Goal: Task Accomplishment & Management: Manage account settings

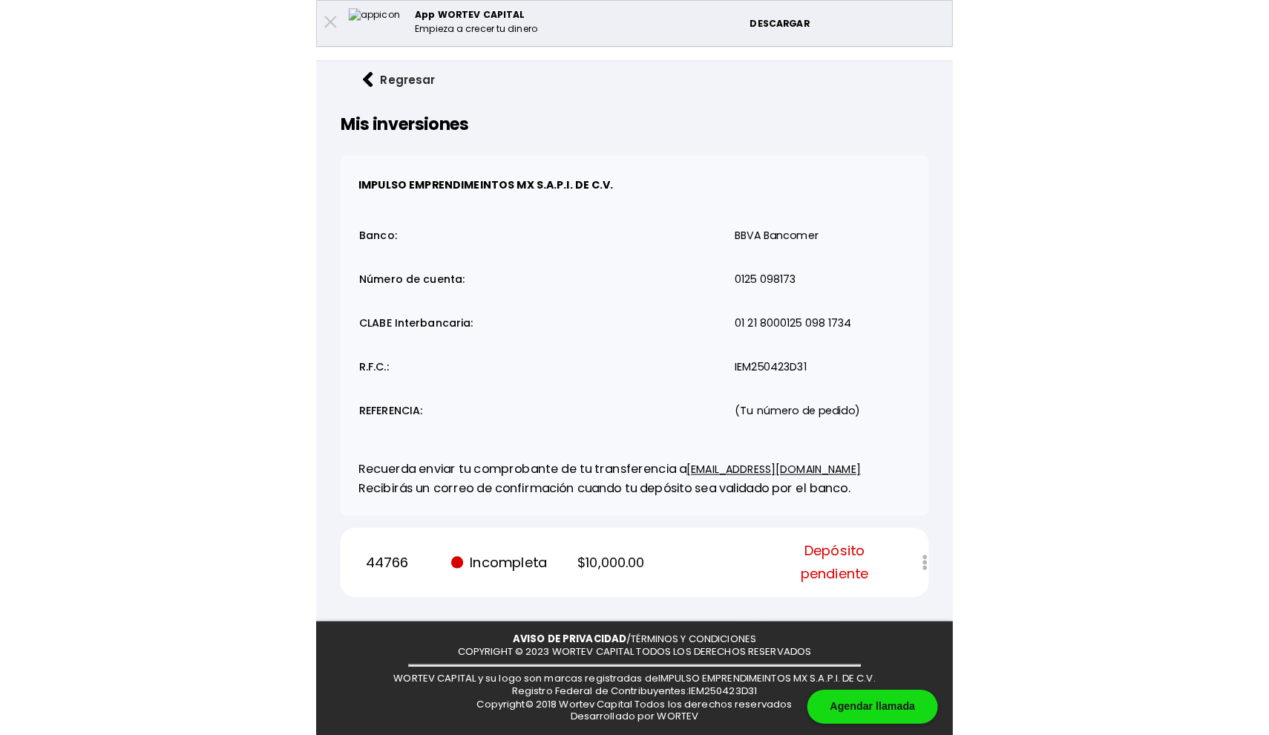
scroll to position [82, 0]
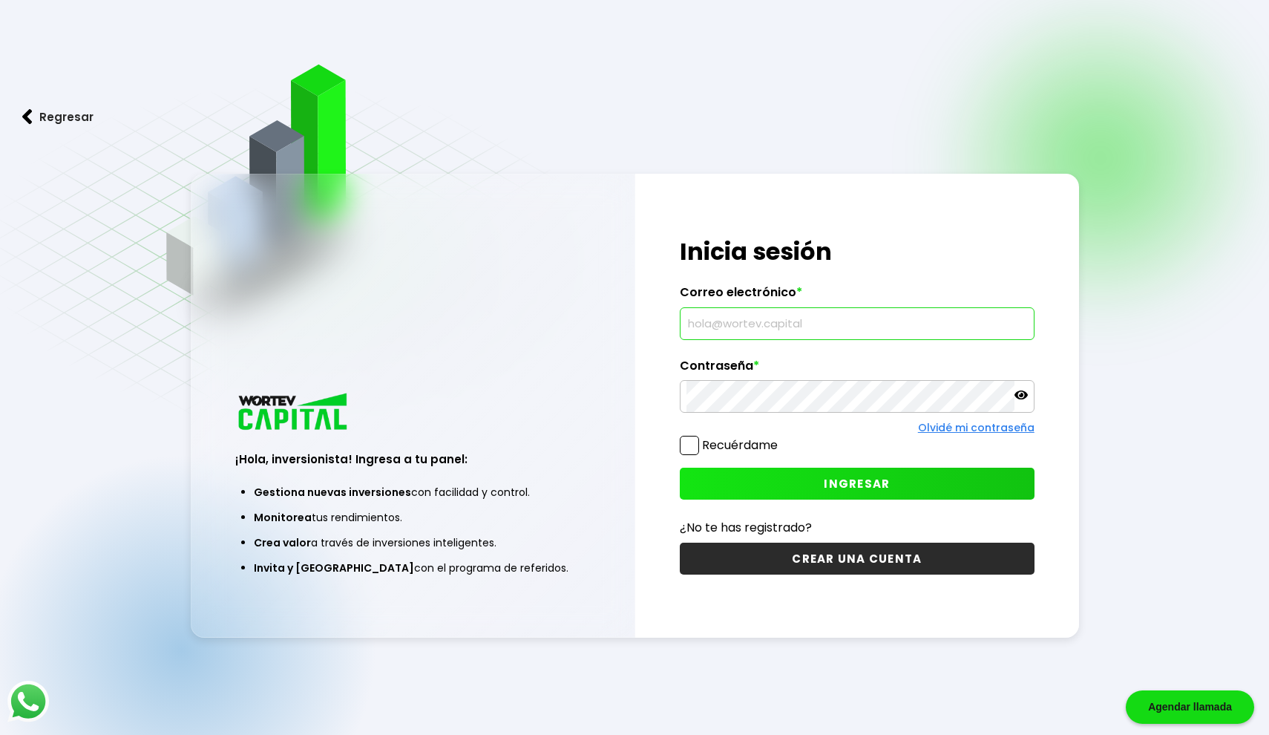
type input "sierra.rea@outlook.com"
click at [807, 489] on button "INGRESAR" at bounding box center [857, 484] width 355 height 32
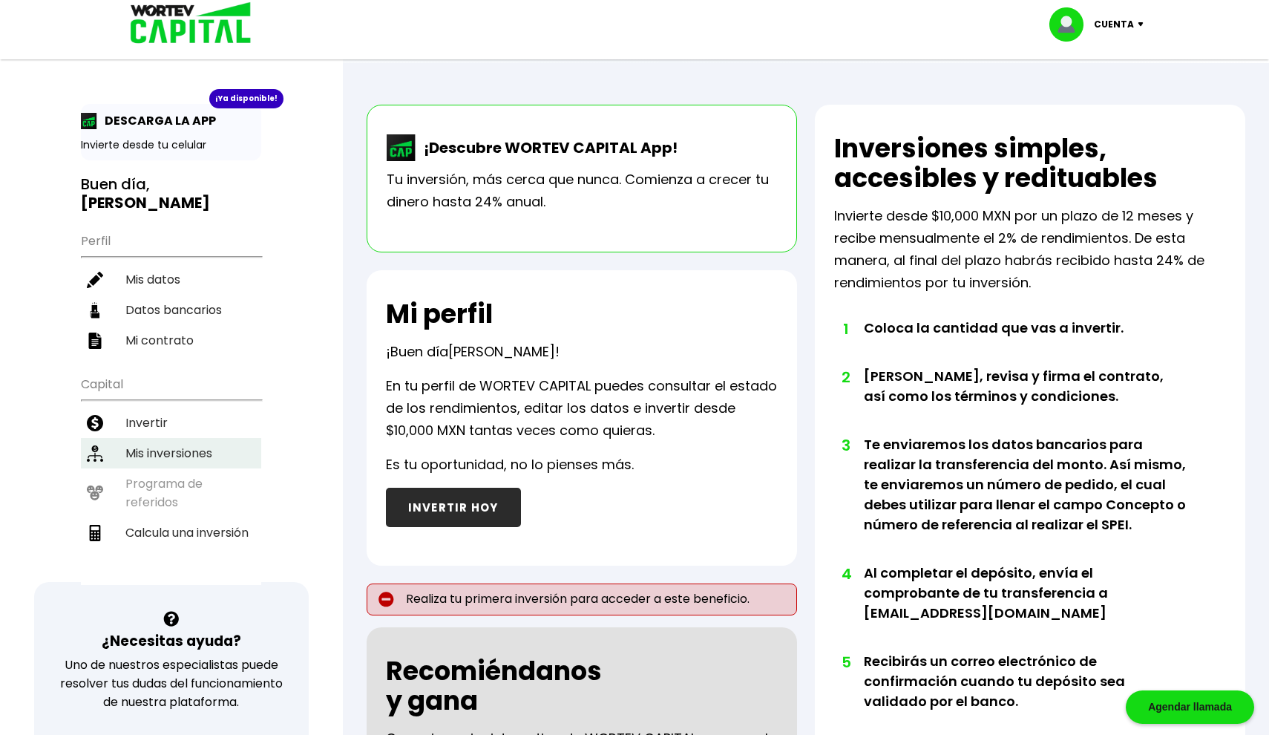
click at [212, 438] on li "Mis inversiones" at bounding box center [171, 453] width 180 height 30
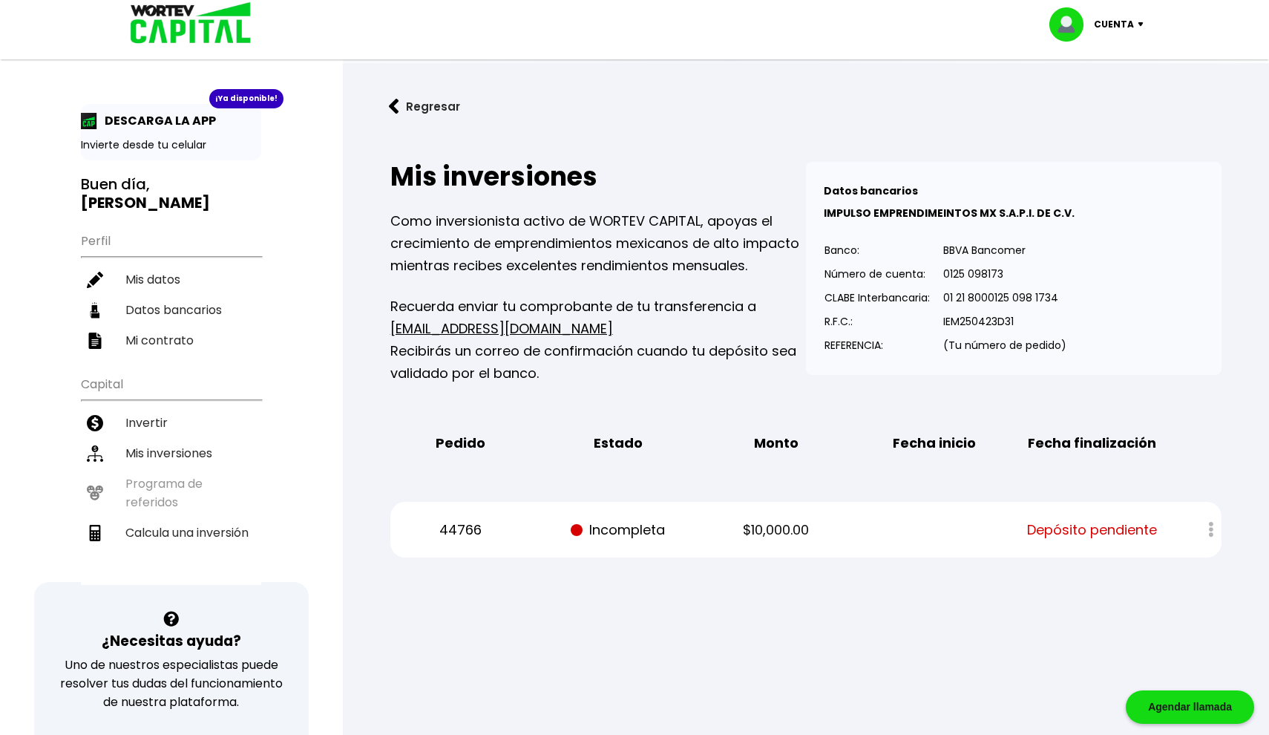
click at [1200, 528] on div at bounding box center [1201, 530] width 42 height 32
click at [1206, 528] on div at bounding box center [1201, 530] width 42 height 32
click at [1215, 528] on div at bounding box center [1201, 530] width 42 height 32
click at [1212, 529] on div at bounding box center [1201, 530] width 42 height 32
